Goal: Ask a question

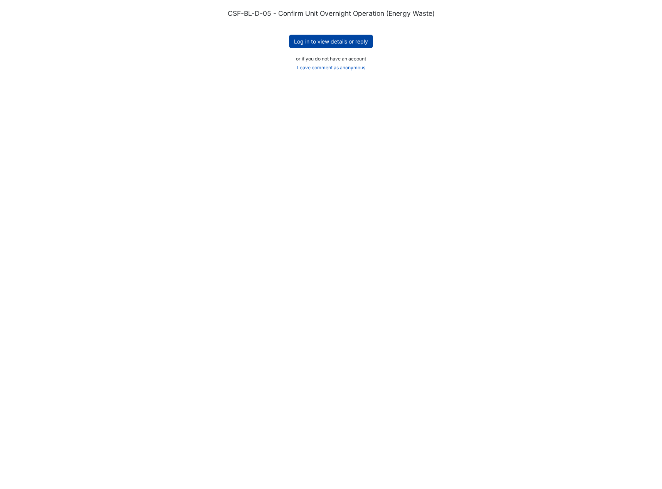
click at [320, 38] on button "Log in to view details or reply" at bounding box center [331, 41] width 84 height 13
